Goal: Transaction & Acquisition: Purchase product/service

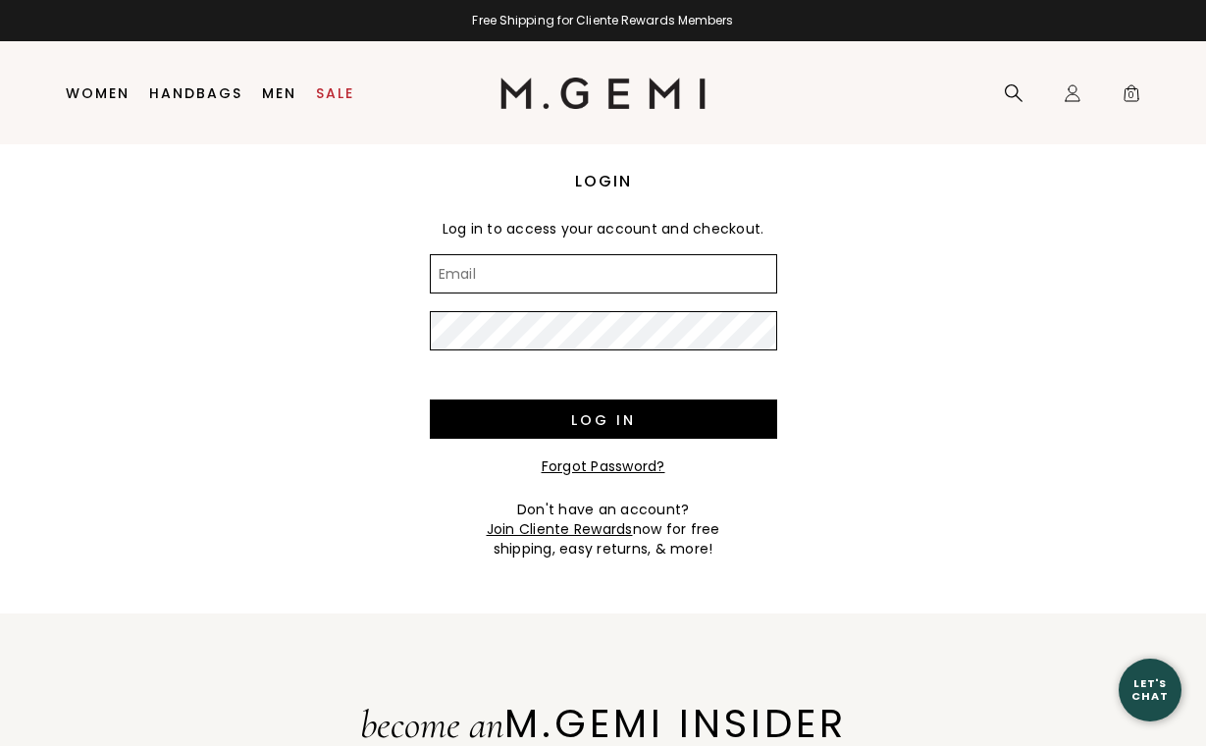
type input "shannon_graham@sbcglobal.net"
click at [603, 419] on input "Log in" at bounding box center [603, 418] width 347 height 39
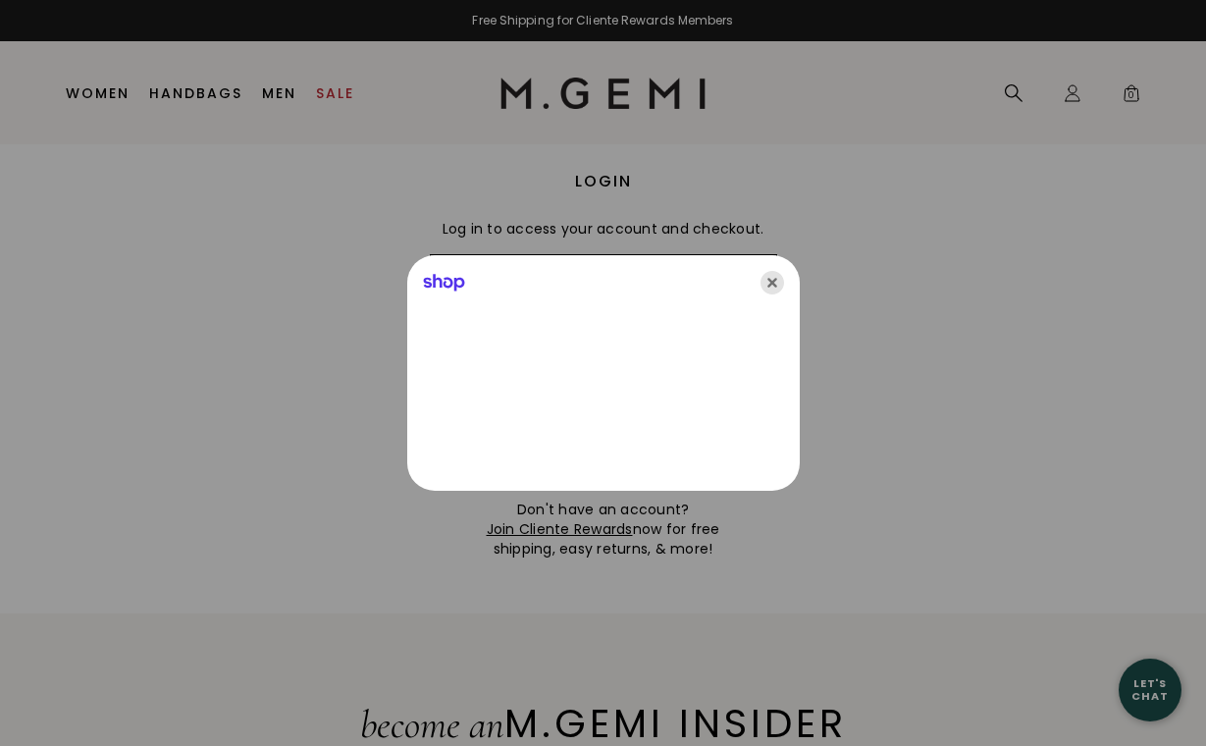
click at [771, 282] on icon "Close" at bounding box center [773, 283] width 24 height 24
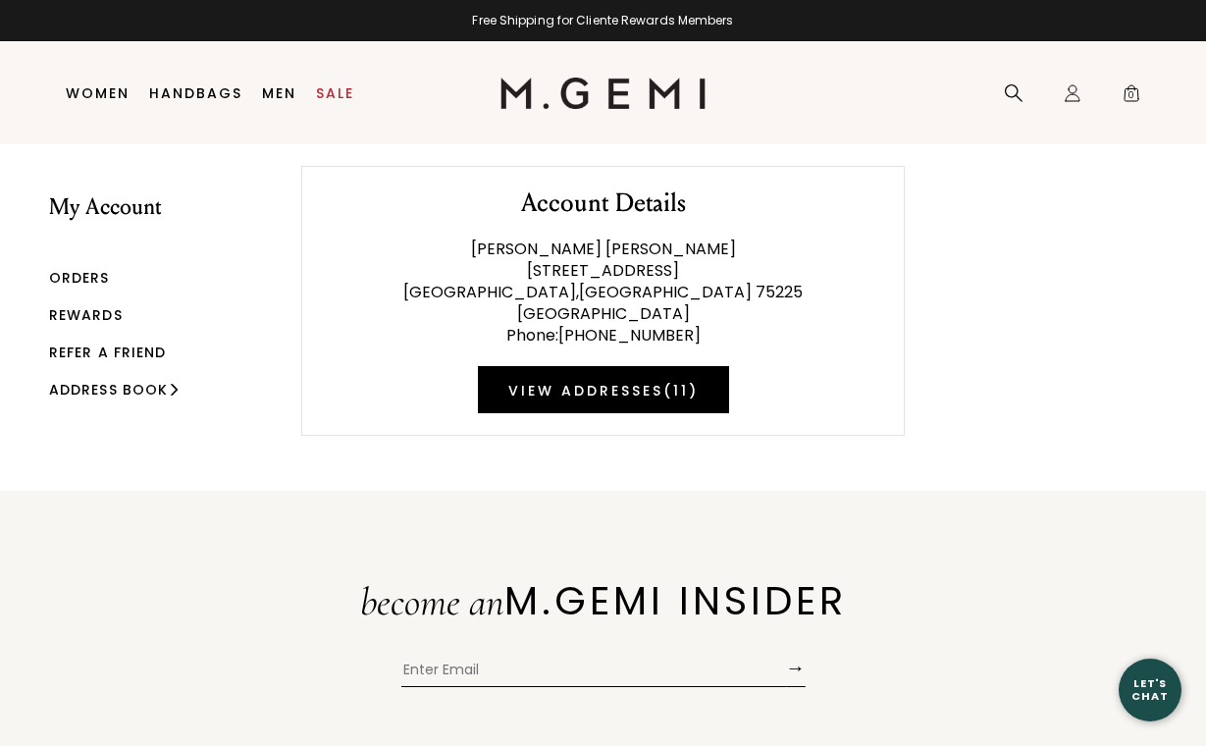
click at [96, 315] on link "Rewards" at bounding box center [86, 315] width 74 height 20
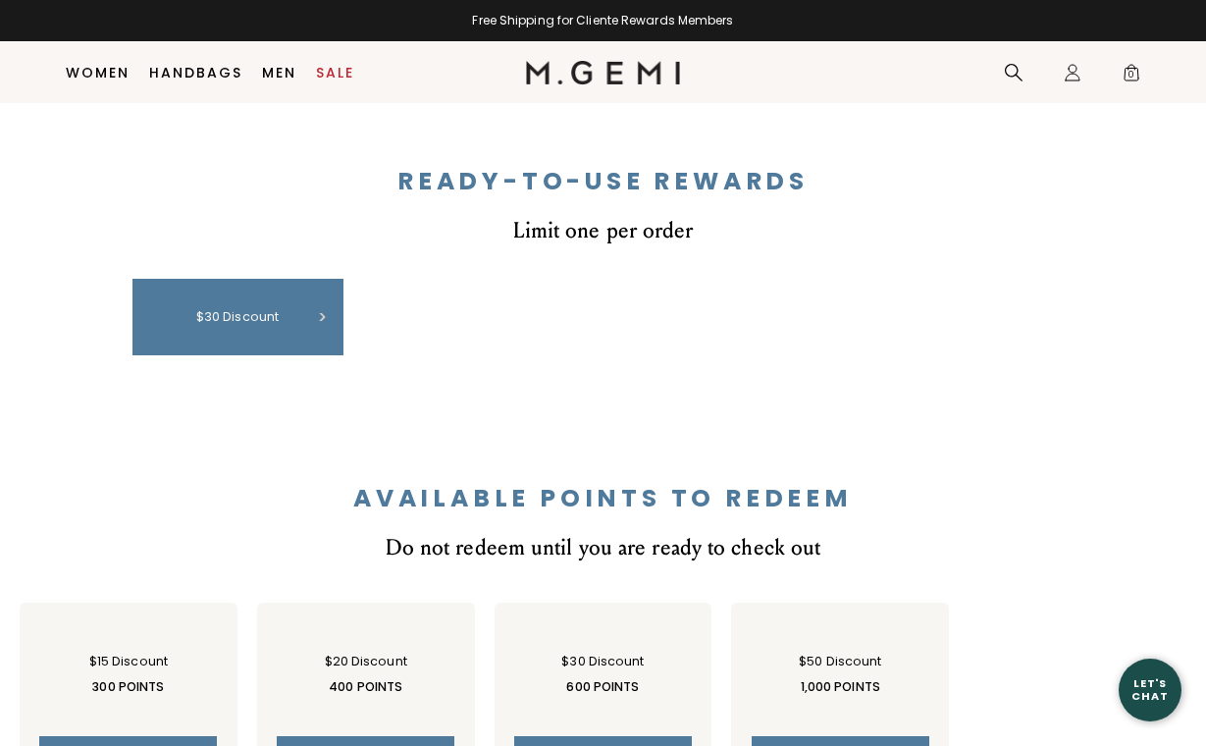
scroll to position [796, 0]
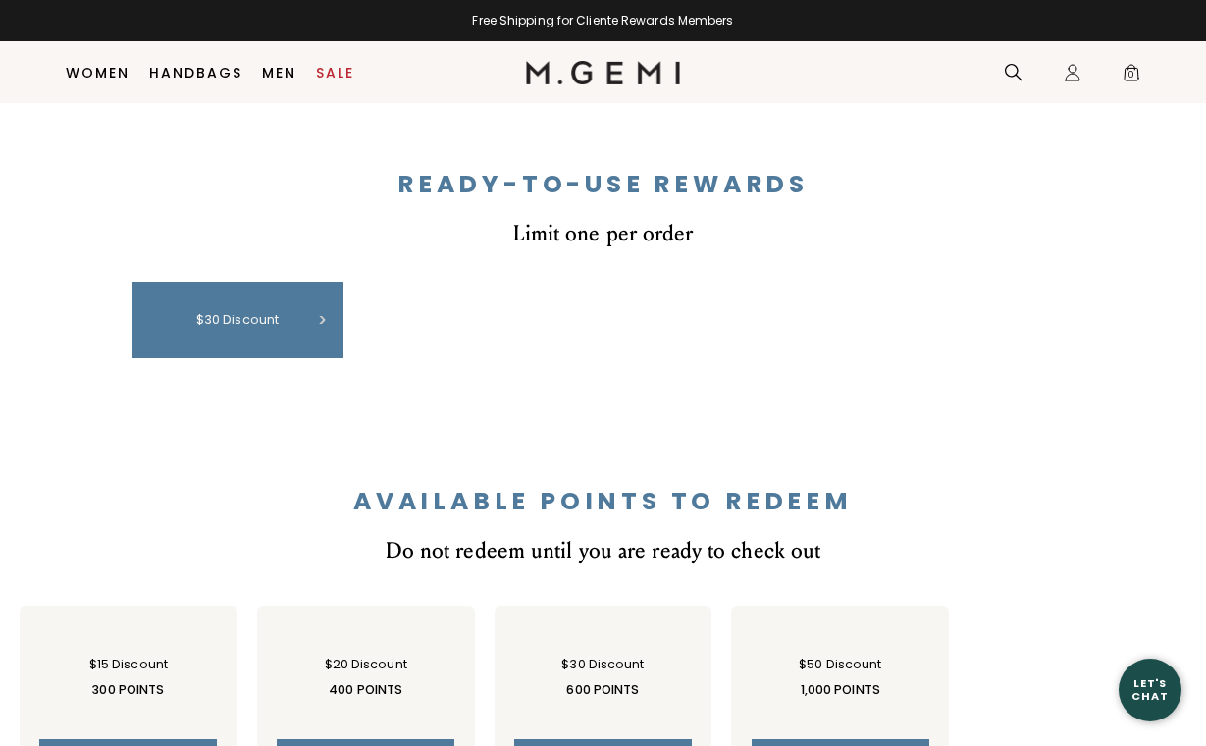
click at [68, 78] on link "Women" at bounding box center [98, 73] width 64 height 16
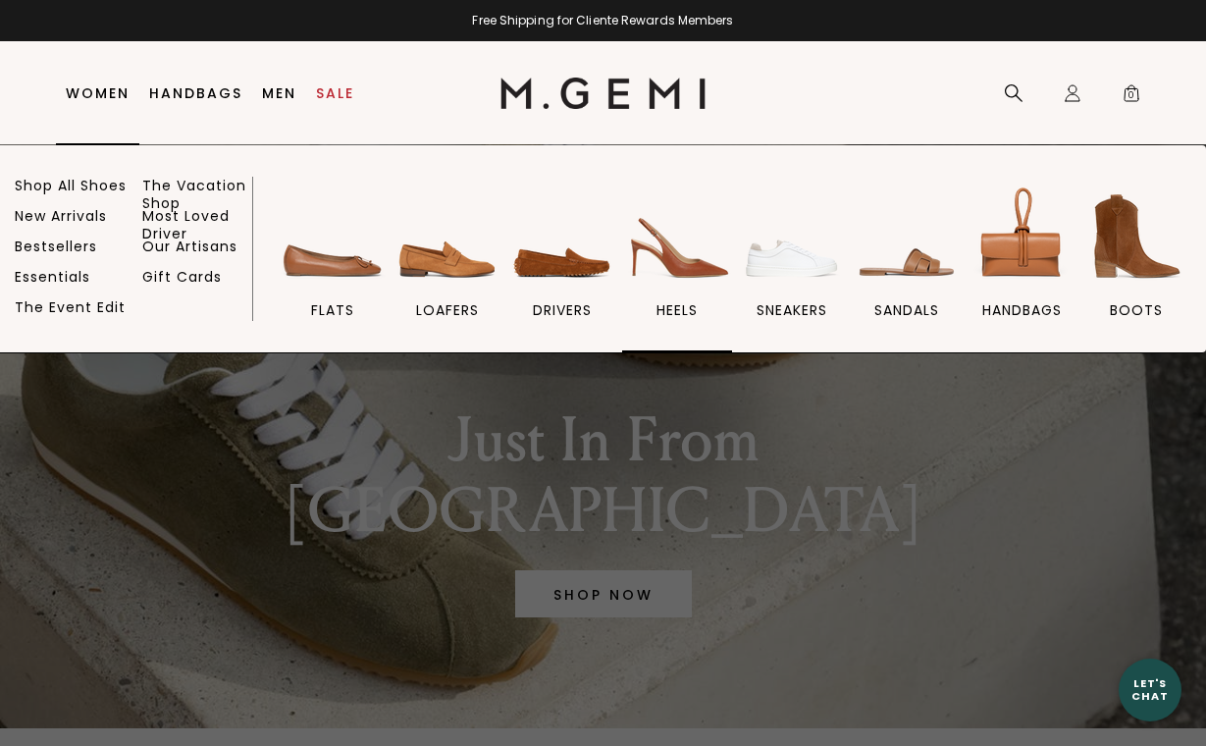
click at [676, 261] on img at bounding box center [677, 237] width 110 height 110
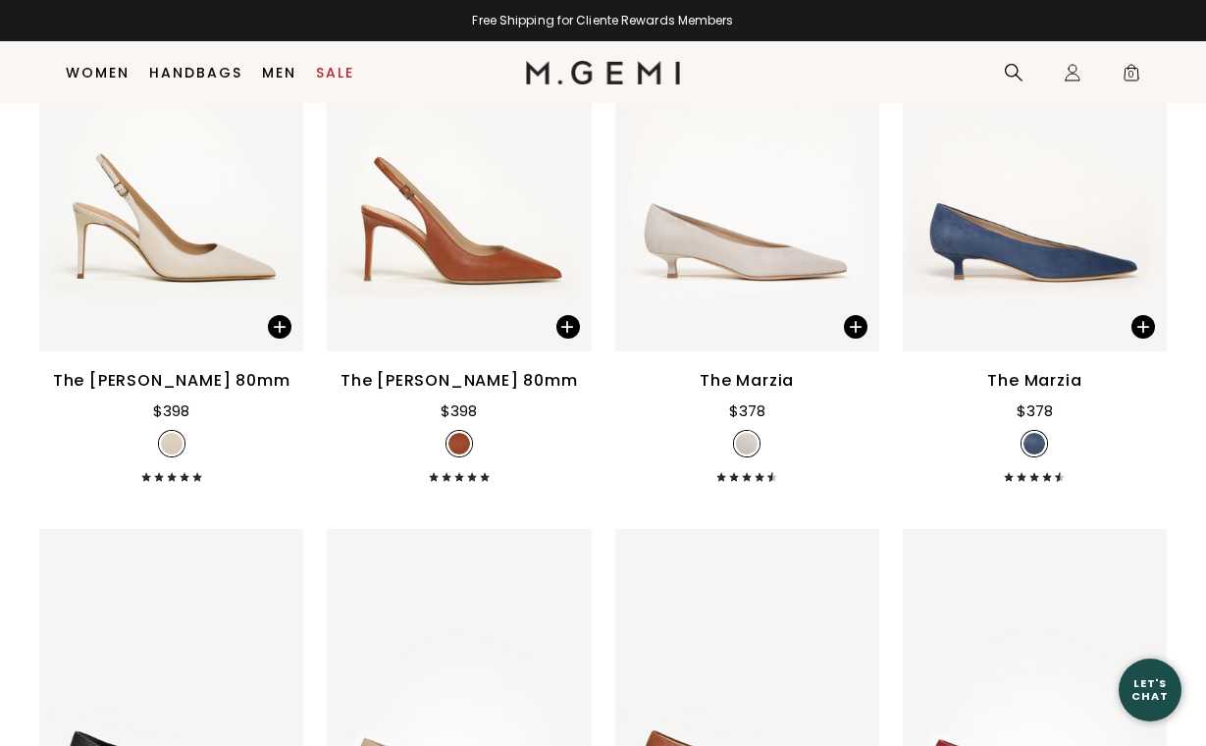
scroll to position [3270, 0]
